Goal: Task Accomplishment & Management: Manage account settings

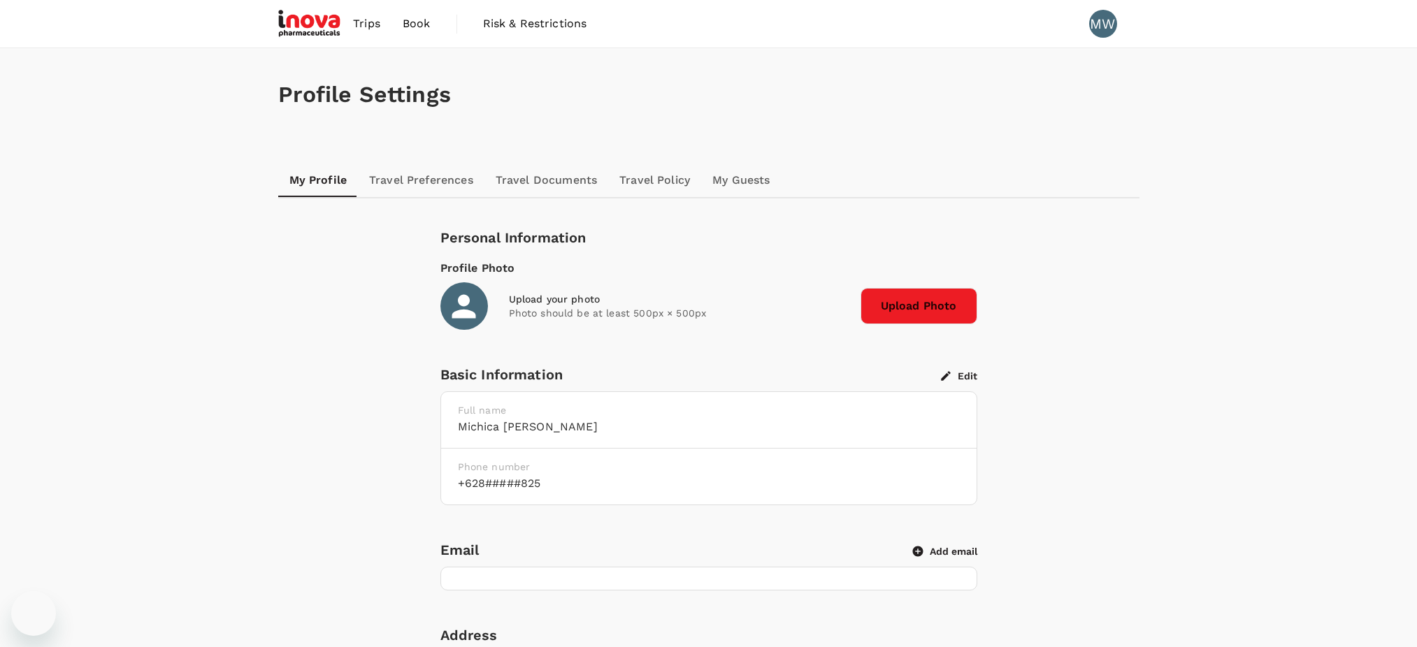
scroll to position [700, 0]
